Goal: Task Accomplishment & Management: Use online tool/utility

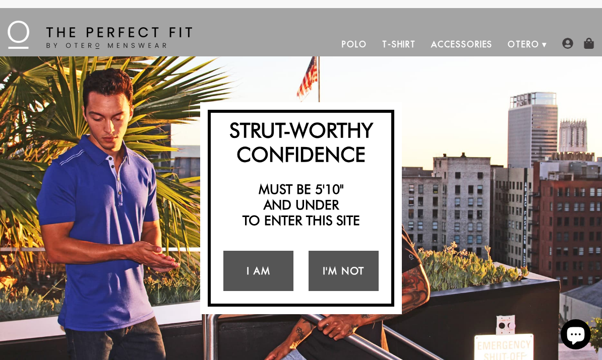
click at [262, 272] on link "I Am" at bounding box center [258, 271] width 70 height 40
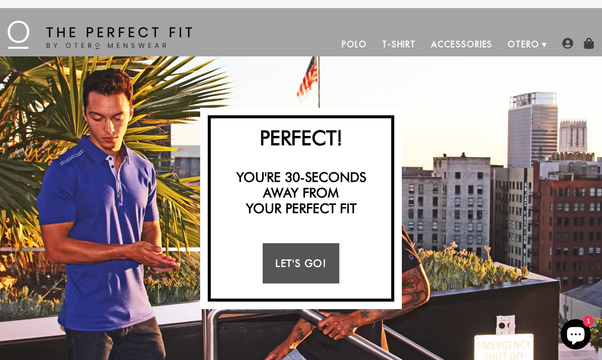
click at [312, 269] on link "Let's Go!" at bounding box center [301, 263] width 76 height 40
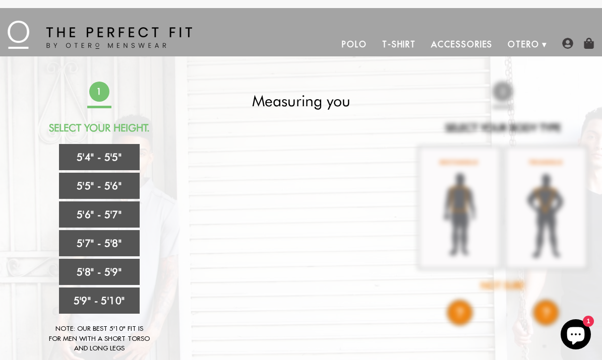
click at [78, 157] on link "5'4" - 5'5"" at bounding box center [99, 157] width 81 height 26
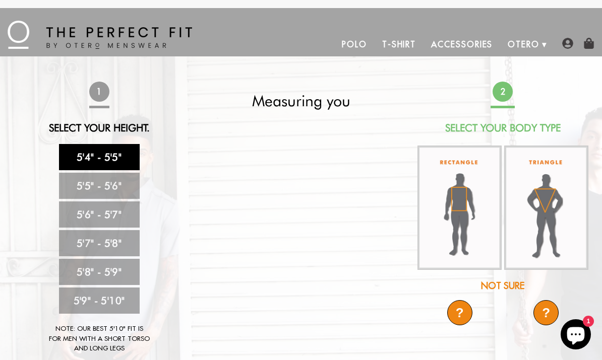
click at [453, 219] on img at bounding box center [459, 208] width 84 height 125
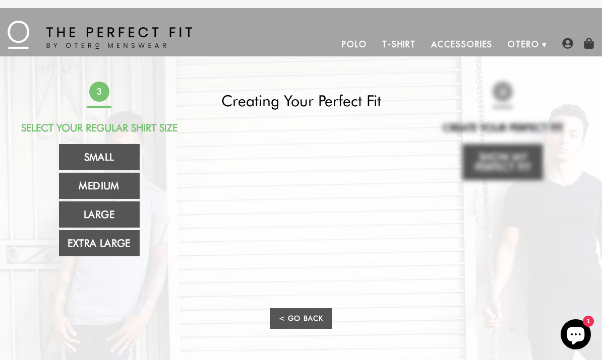
click at [90, 189] on link "Medium" at bounding box center [99, 186] width 81 height 26
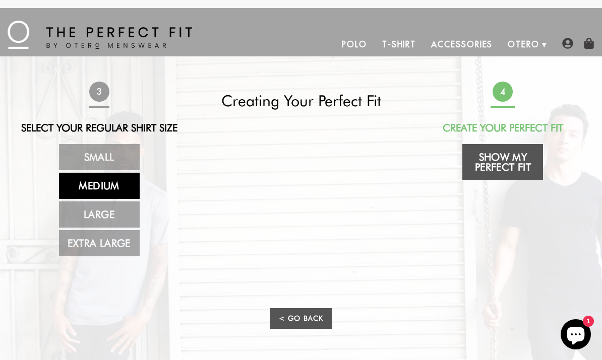
click at [515, 167] on link "Show My Perfect Fit" at bounding box center [502, 162] width 81 height 36
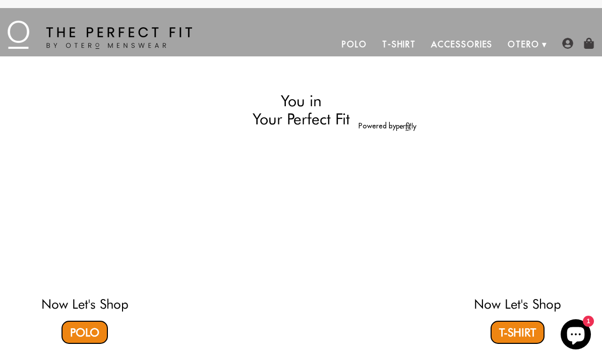
select select "M"
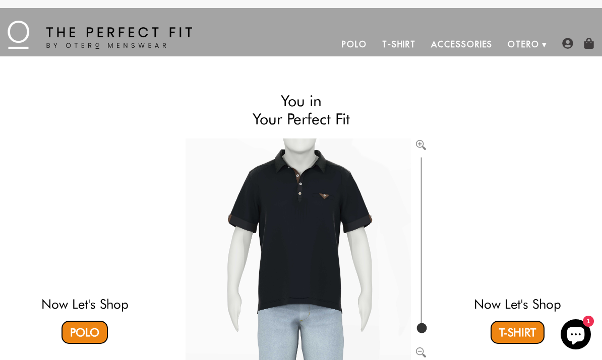
click at [277, 41] on ul "Polo T-Shirt Accessories Otero About Us How We Do It" at bounding box center [369, 44] width 355 height 24
